Goal: Task Accomplishment & Management: Manage account settings

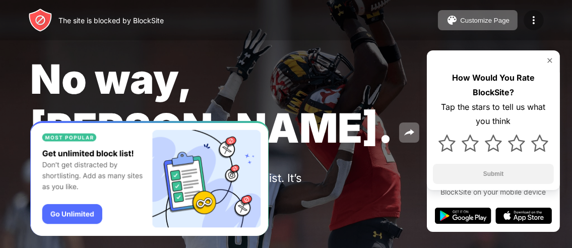
click at [531, 15] on img at bounding box center [534, 20] width 12 height 12
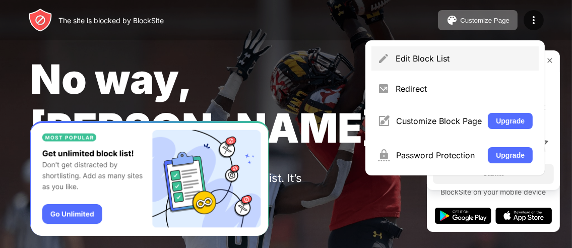
click at [438, 55] on div "Edit Block List" at bounding box center [464, 58] width 137 height 10
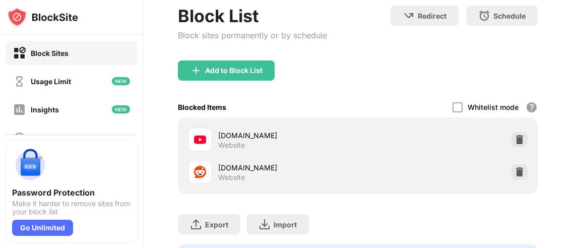
scroll to position [58, 0]
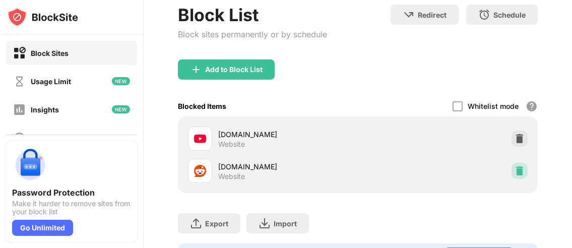
click at [515, 168] on img at bounding box center [520, 171] width 10 height 10
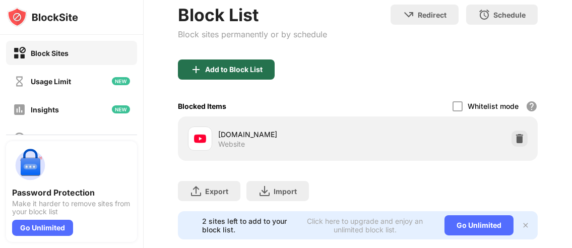
click at [236, 68] on div "Add to Block List" at bounding box center [233, 70] width 57 height 8
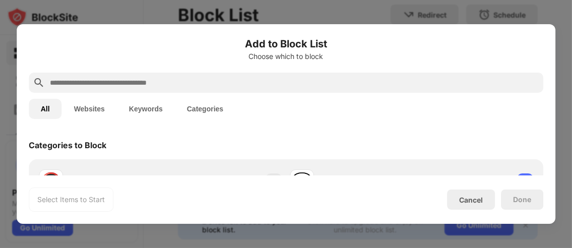
click at [220, 85] on input "text" at bounding box center [294, 83] width 491 height 12
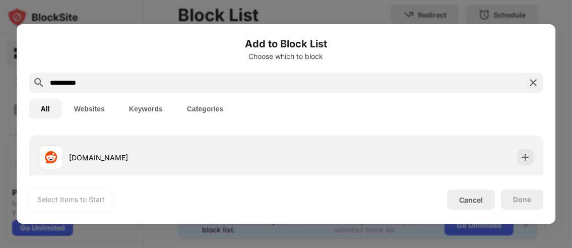
scroll to position [24, 0]
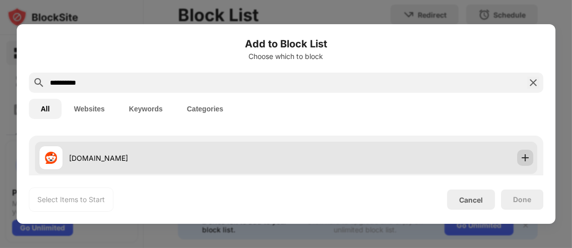
type input "**********"
click at [520, 156] on img at bounding box center [525, 158] width 10 height 10
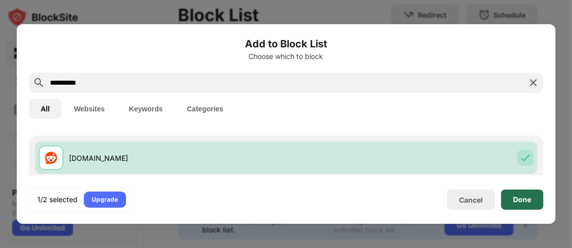
click at [534, 200] on div "Done" at bounding box center [522, 200] width 42 height 20
